Goal: Task Accomplishment & Management: Manage account settings

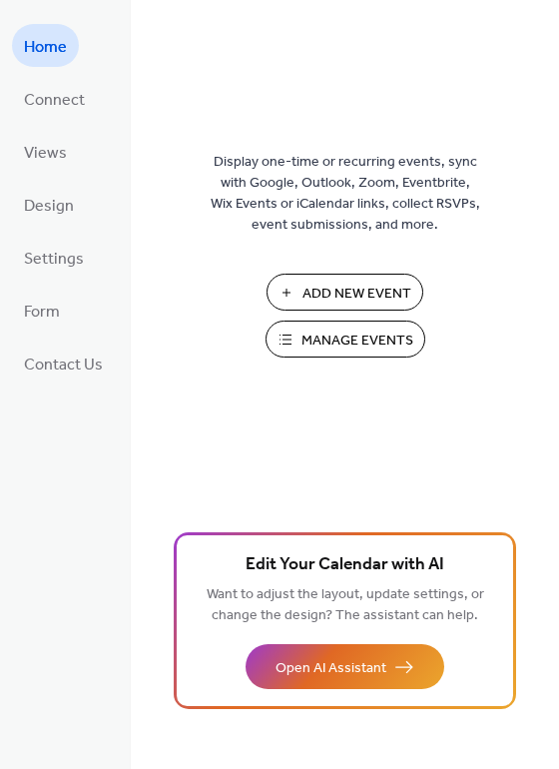
click at [551, 189] on div "Display one-time or recurring events, sync with Google, Outlook, Zoom, Eventbri…" at bounding box center [345, 417] width 429 height 704
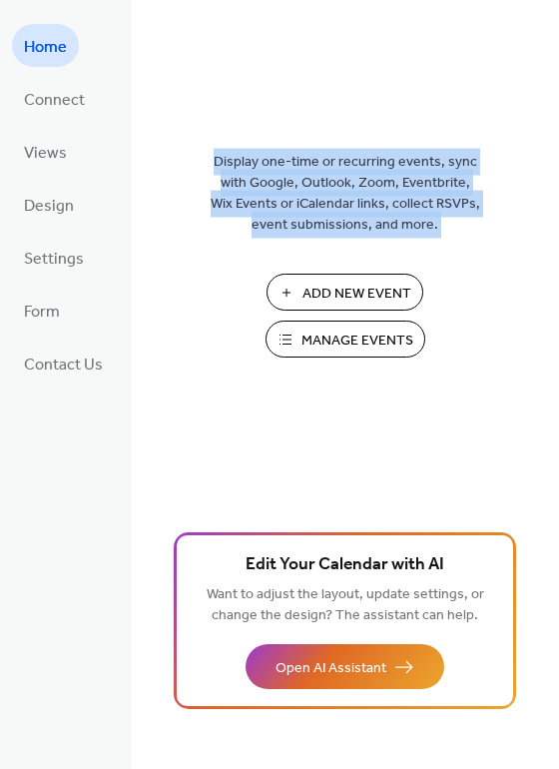
click at [551, 189] on div "Display one-time or recurring events, sync with Google, Outlook, Zoom, Eventbri…" at bounding box center [345, 417] width 429 height 704
click at [555, 243] on div "Display one-time or recurring events, sync with Google, Outlook, Zoom, Eventbri…" at bounding box center [345, 417] width 429 height 704
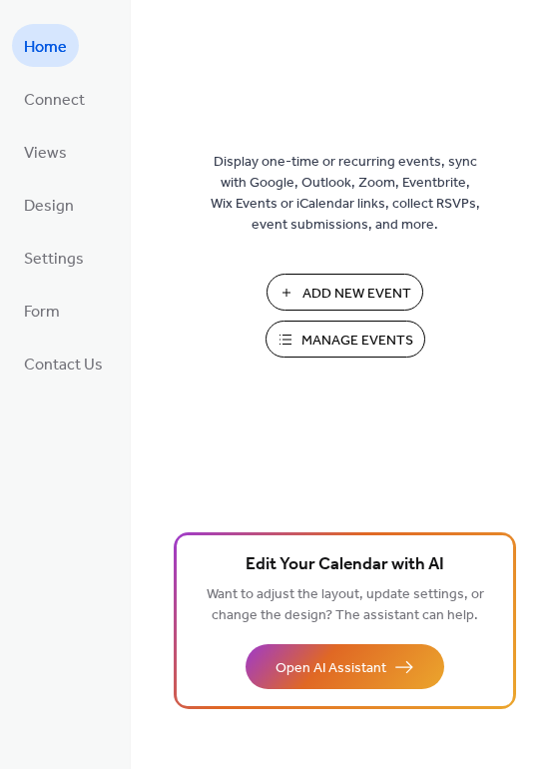
click at [555, 243] on div "Display one-time or recurring events, sync with Google, Outlook, Zoom, Eventbri…" at bounding box center [345, 417] width 429 height 704
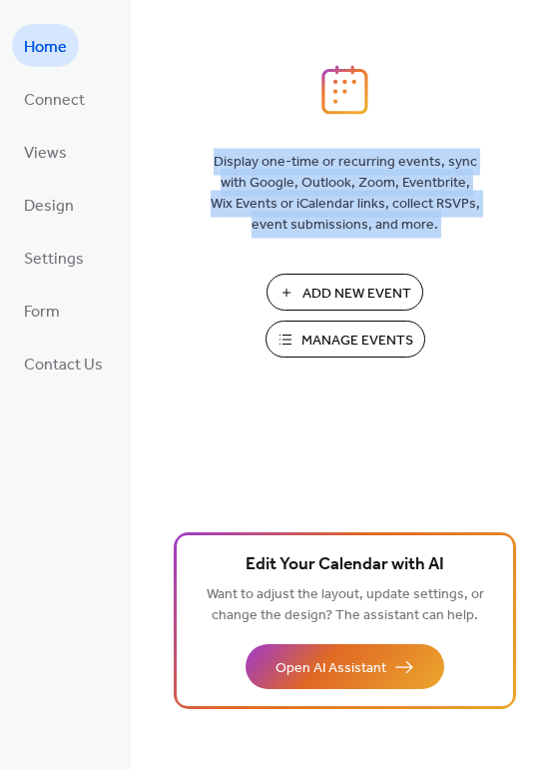
click at [555, 243] on div "Display one-time or recurring events, sync with Google, Outlook, Zoom, Eventbri…" at bounding box center [345, 417] width 429 height 704
click at [381, 339] on span "Manage Events" at bounding box center [358, 341] width 112 height 21
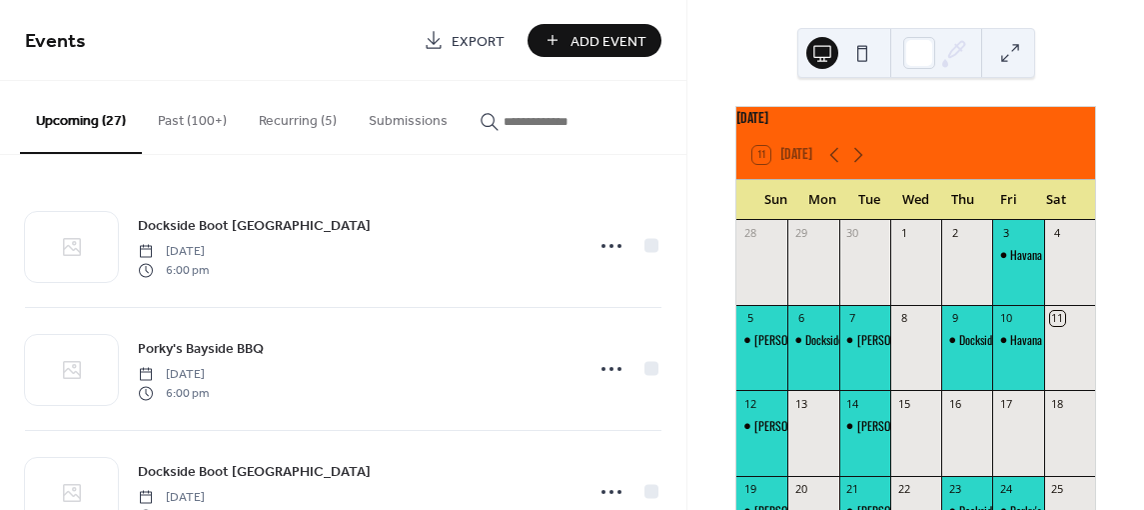
click at [179, 120] on button "Past (100+)" at bounding box center [192, 116] width 101 height 71
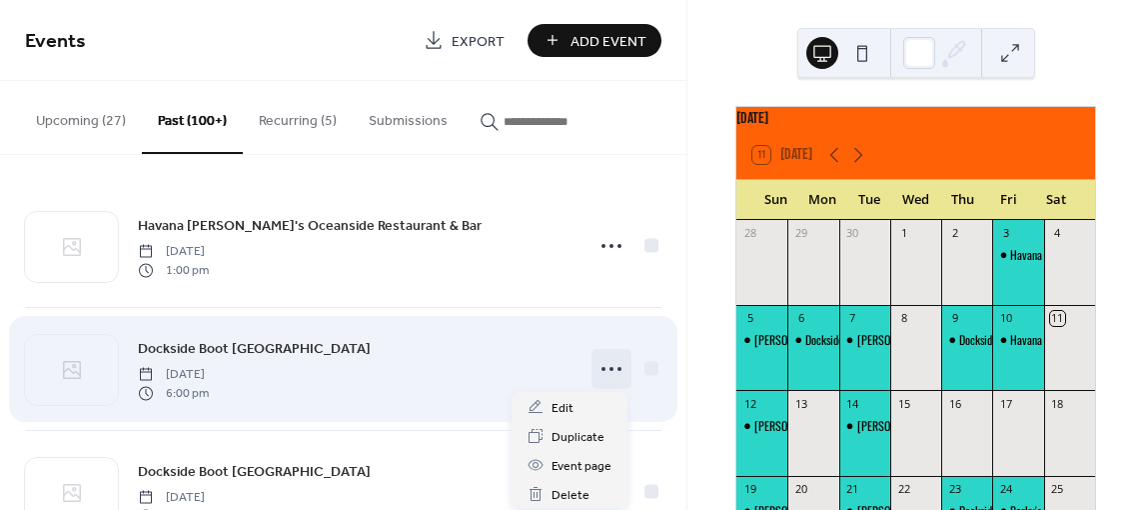
click at [604, 362] on icon at bounding box center [611, 369] width 32 height 32
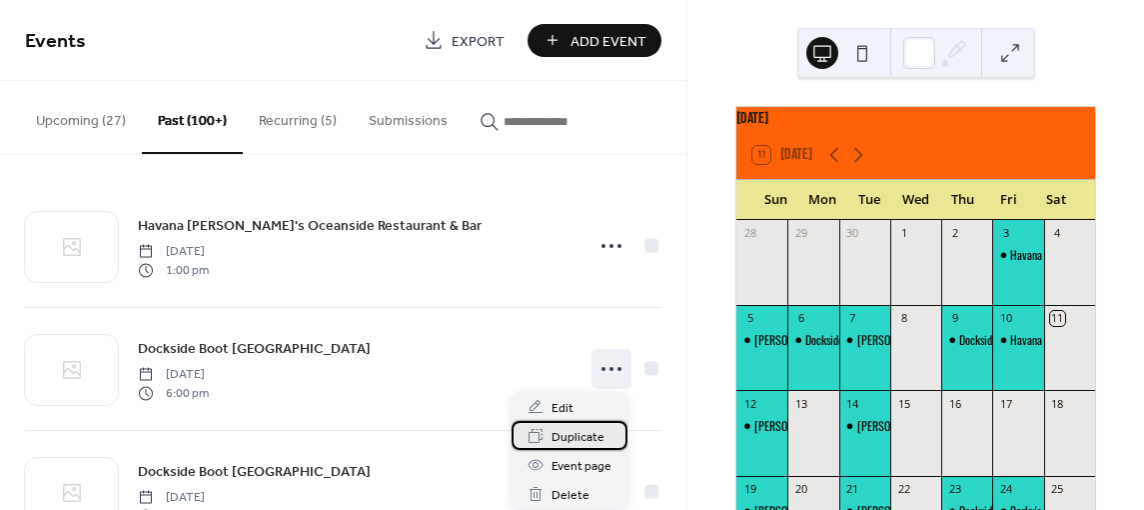
click at [577, 433] on span "Duplicate" at bounding box center [577, 437] width 53 height 21
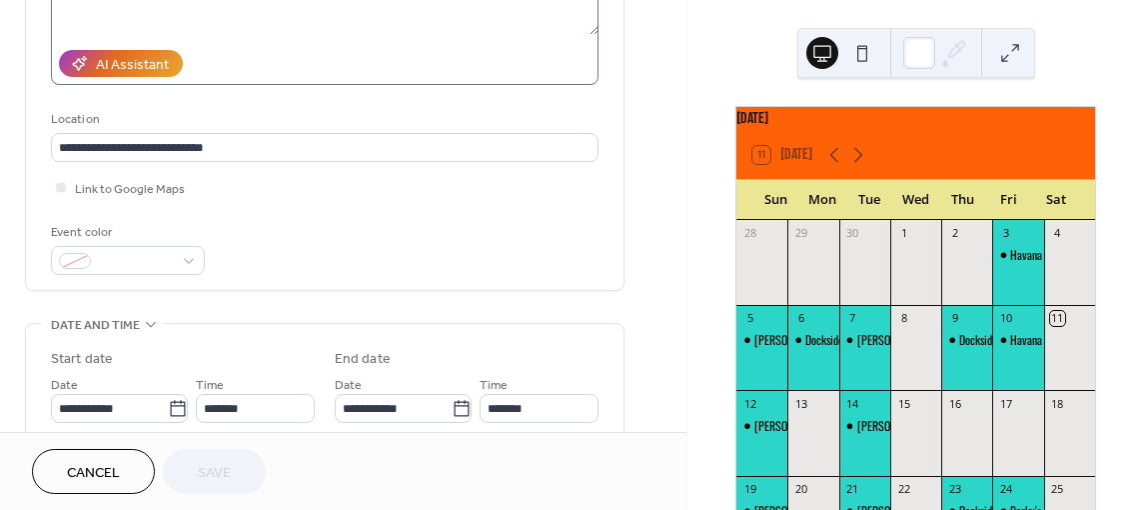
scroll to position [332, 0]
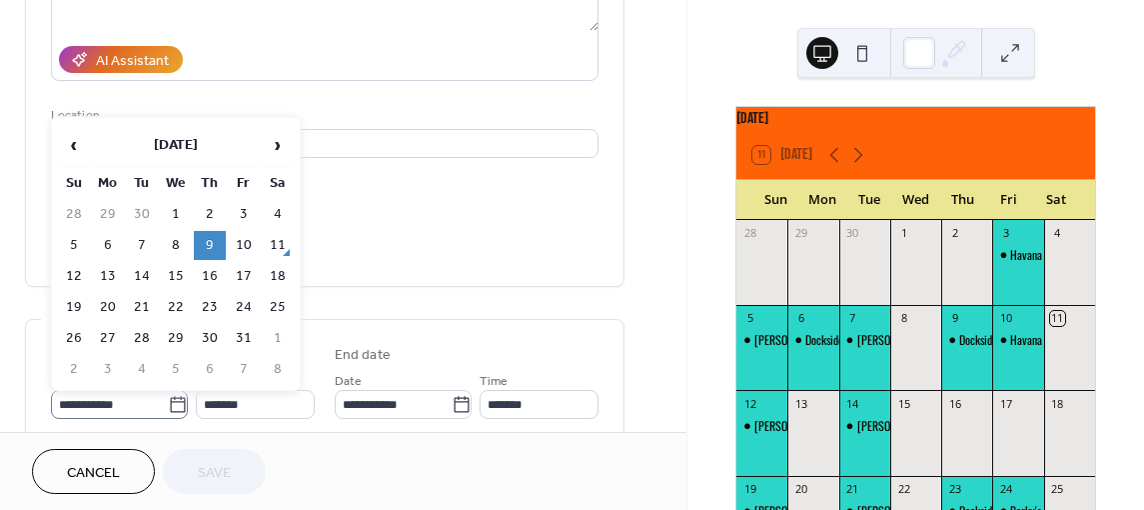
click at [171, 402] on icon at bounding box center [178, 405] width 20 height 20
click at [168, 402] on input "**********" at bounding box center [109, 404] width 117 height 29
click at [208, 275] on td "16" at bounding box center [210, 276] width 32 height 29
type input "**********"
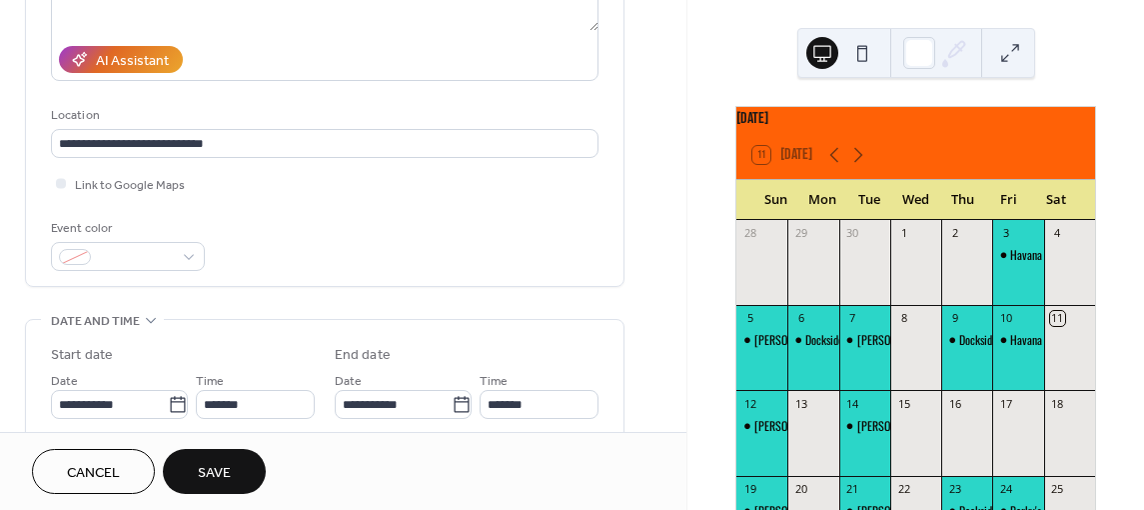
click at [207, 474] on span "Save" at bounding box center [214, 473] width 33 height 21
